Goal: Navigation & Orientation: Find specific page/section

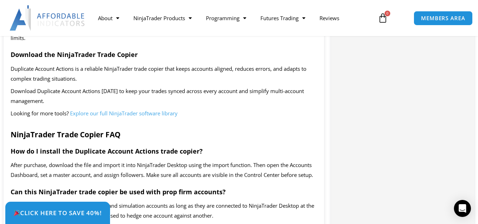
scroll to position [1167, 0]
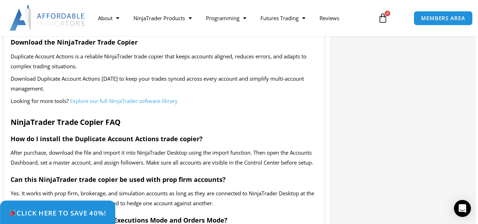
click at [72, 216] on span "Click Here to save 40%!" at bounding box center [57, 212] width 97 height 7
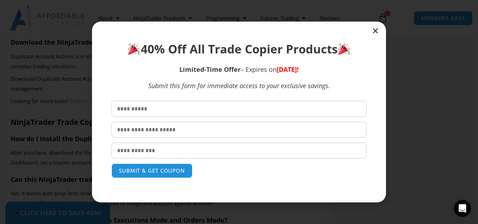
click at [377, 32] on icon "Close" at bounding box center [375, 30] width 7 height 7
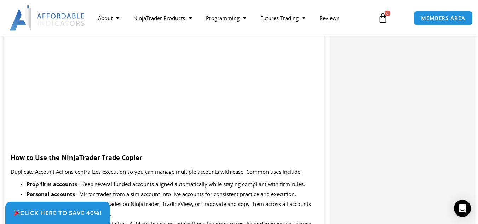
scroll to position [636, 0]
